Goal: Navigation & Orientation: Find specific page/section

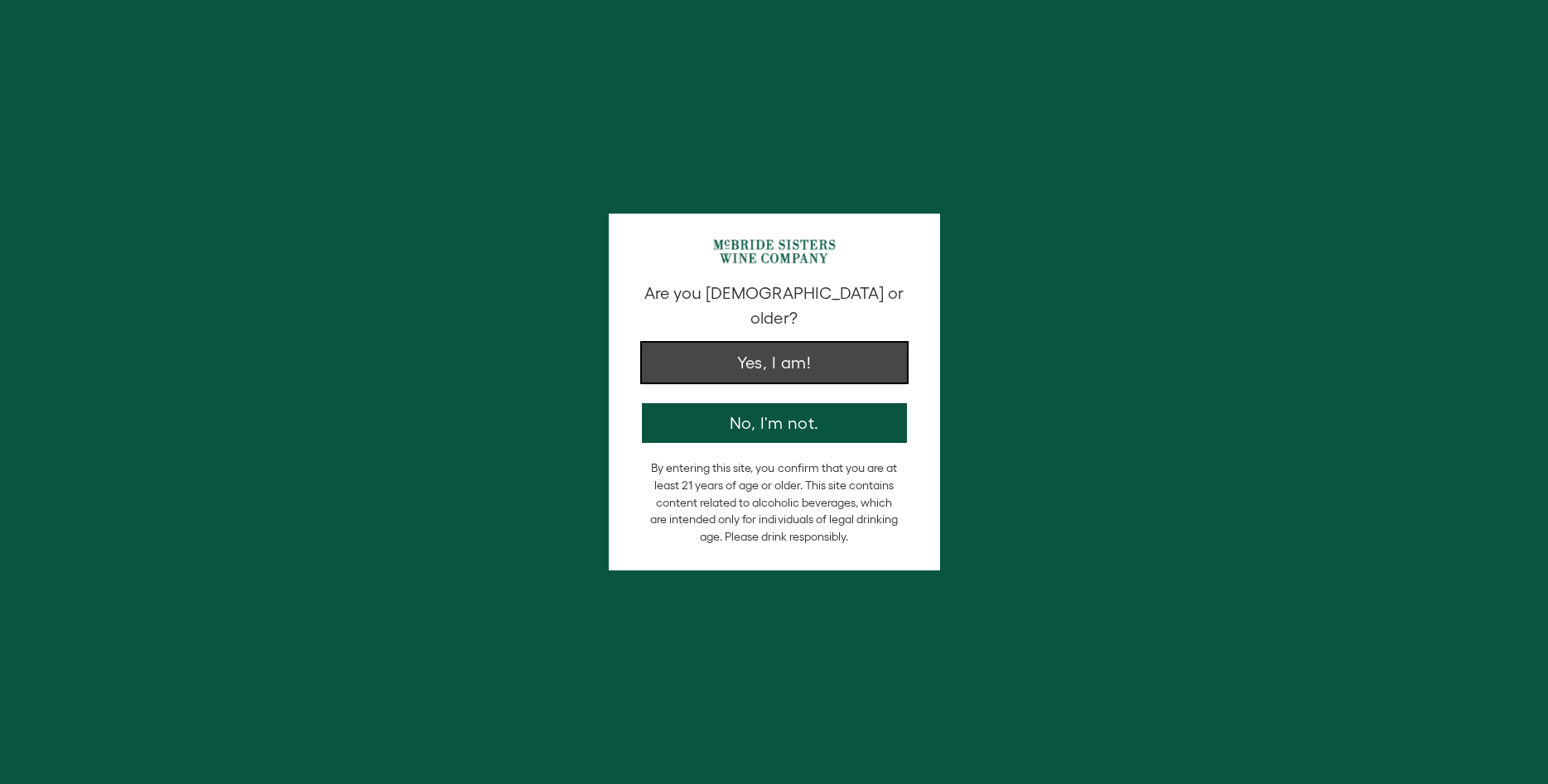
click at [774, 343] on button "Yes, I am!" at bounding box center [774, 363] width 265 height 40
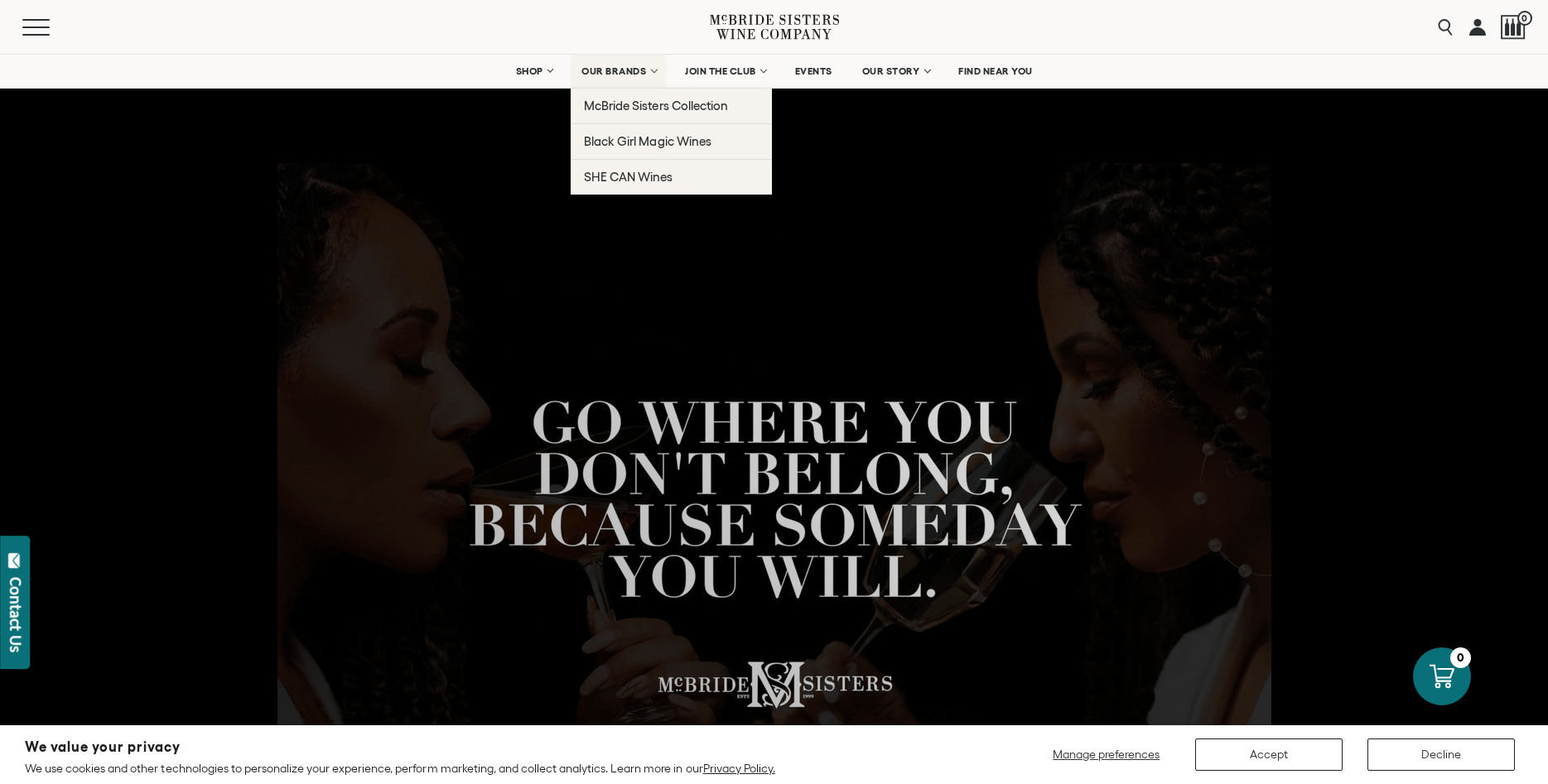
click at [605, 68] on span "OUR BRANDS" at bounding box center [614, 71] width 65 height 12
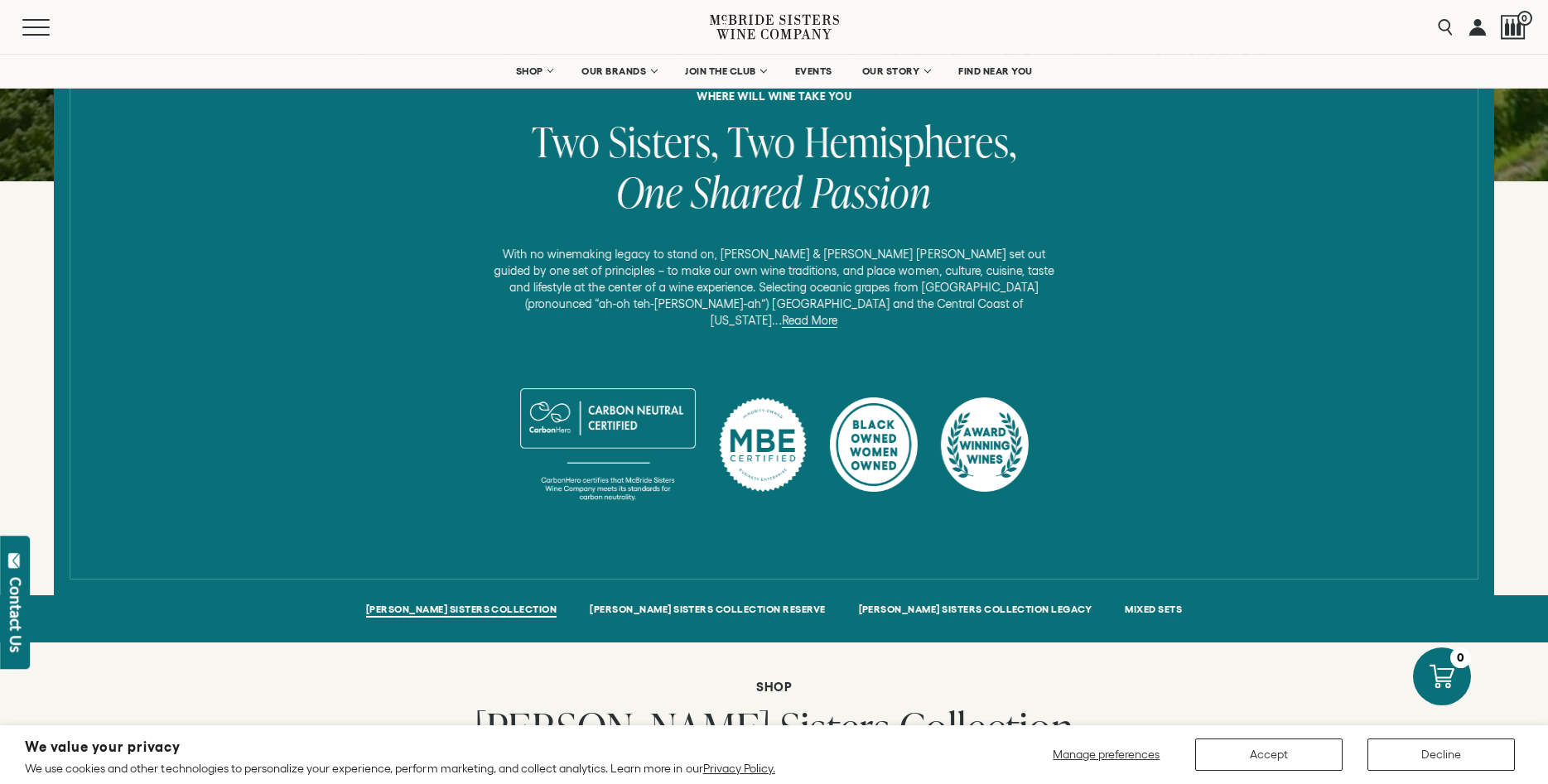
scroll to position [760, 0]
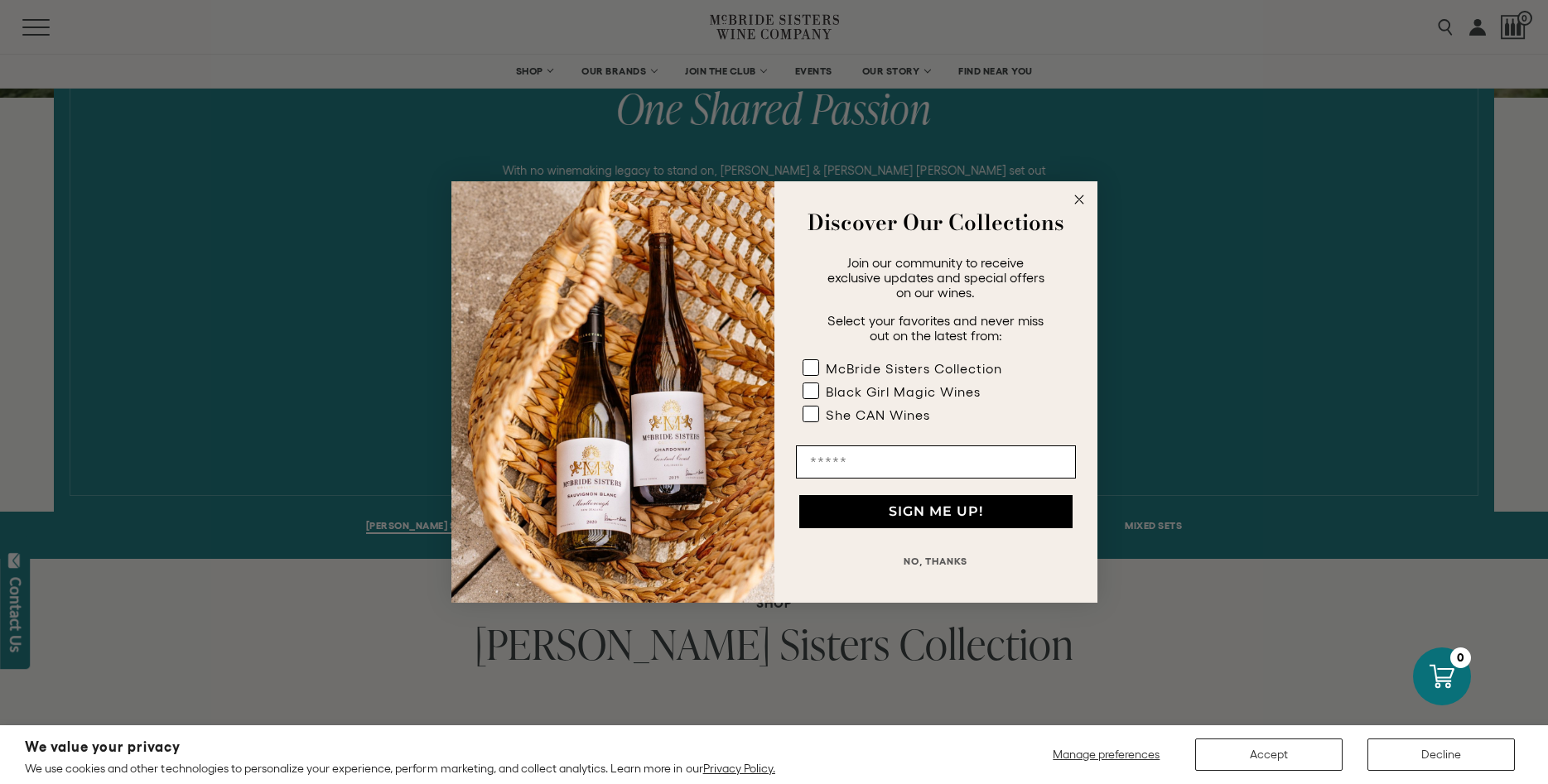
click at [1079, 195] on circle "Close dialog" at bounding box center [1078, 200] width 19 height 19
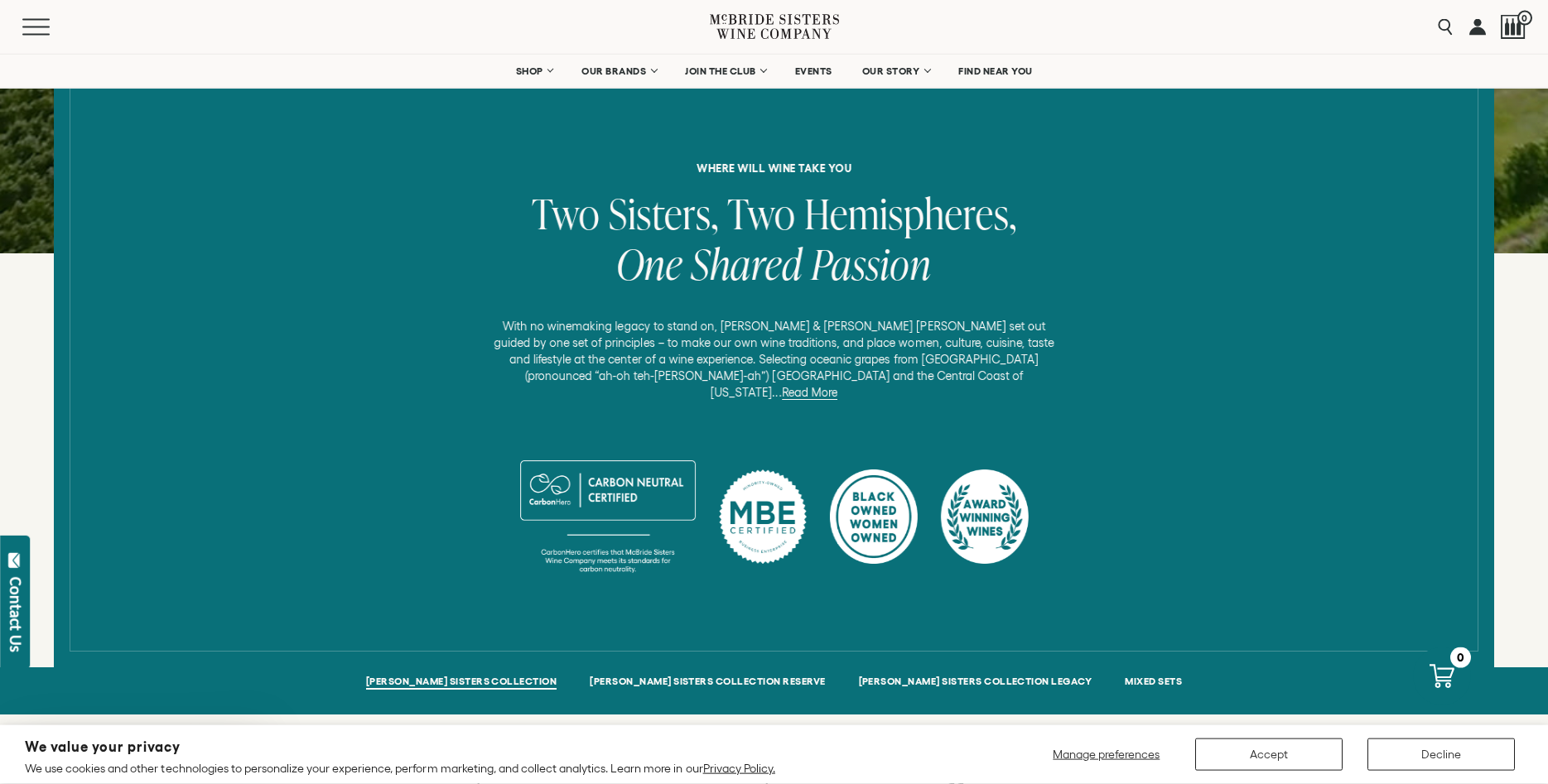
scroll to position [591, 0]
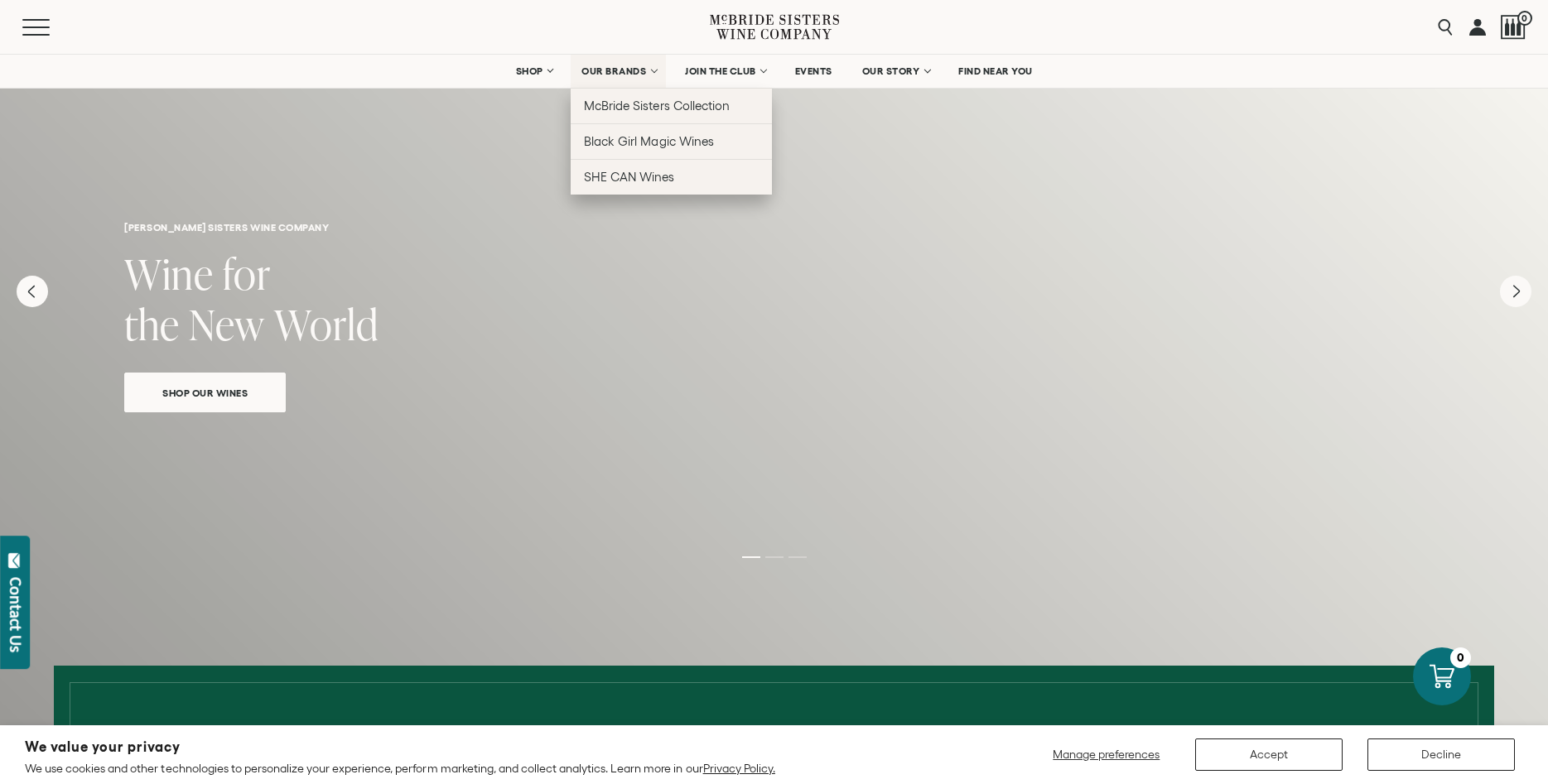
click at [620, 77] on link "OUR BRANDS" at bounding box center [619, 71] width 95 height 33
